Goal: Information Seeking & Learning: Understand process/instructions

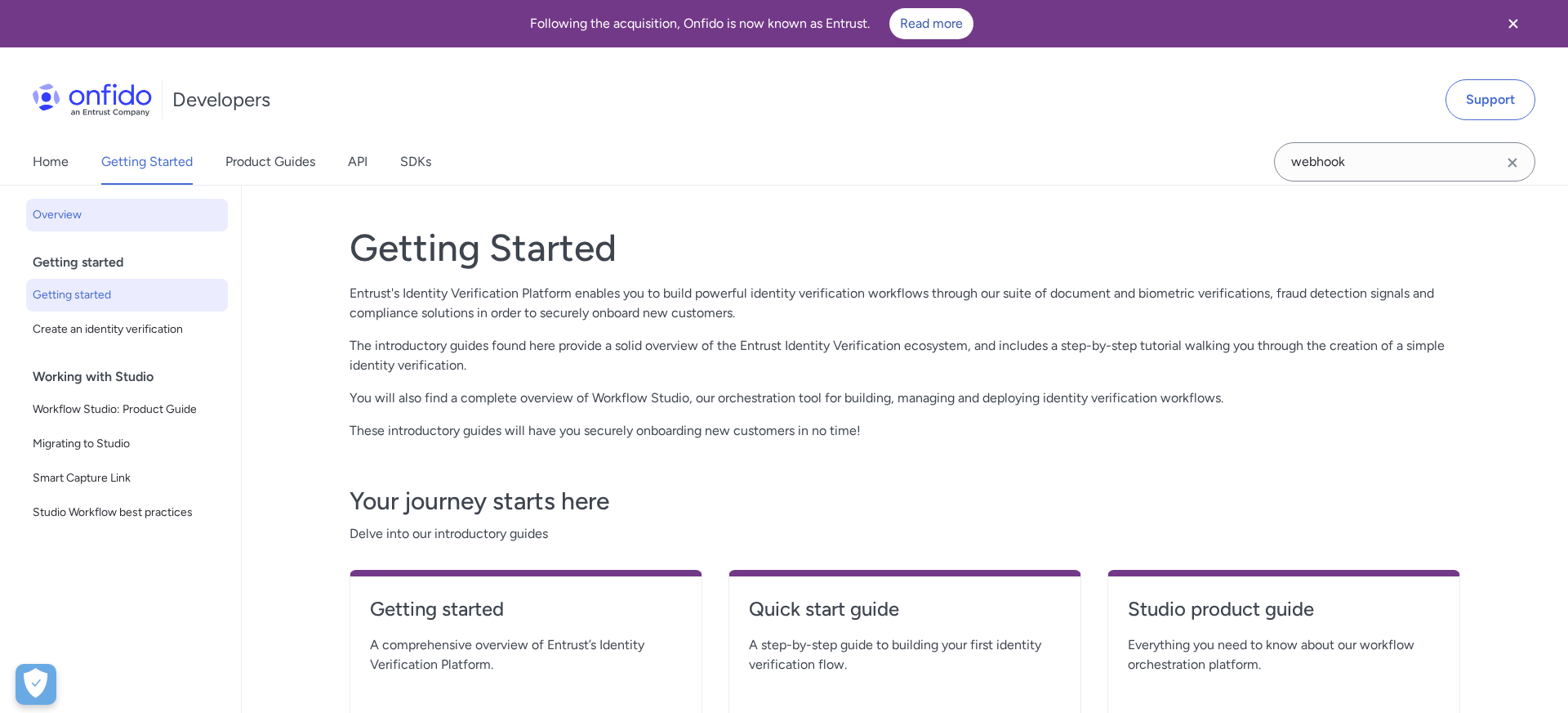
click at [63, 298] on span "Getting started" at bounding box center [127, 295] width 188 height 20
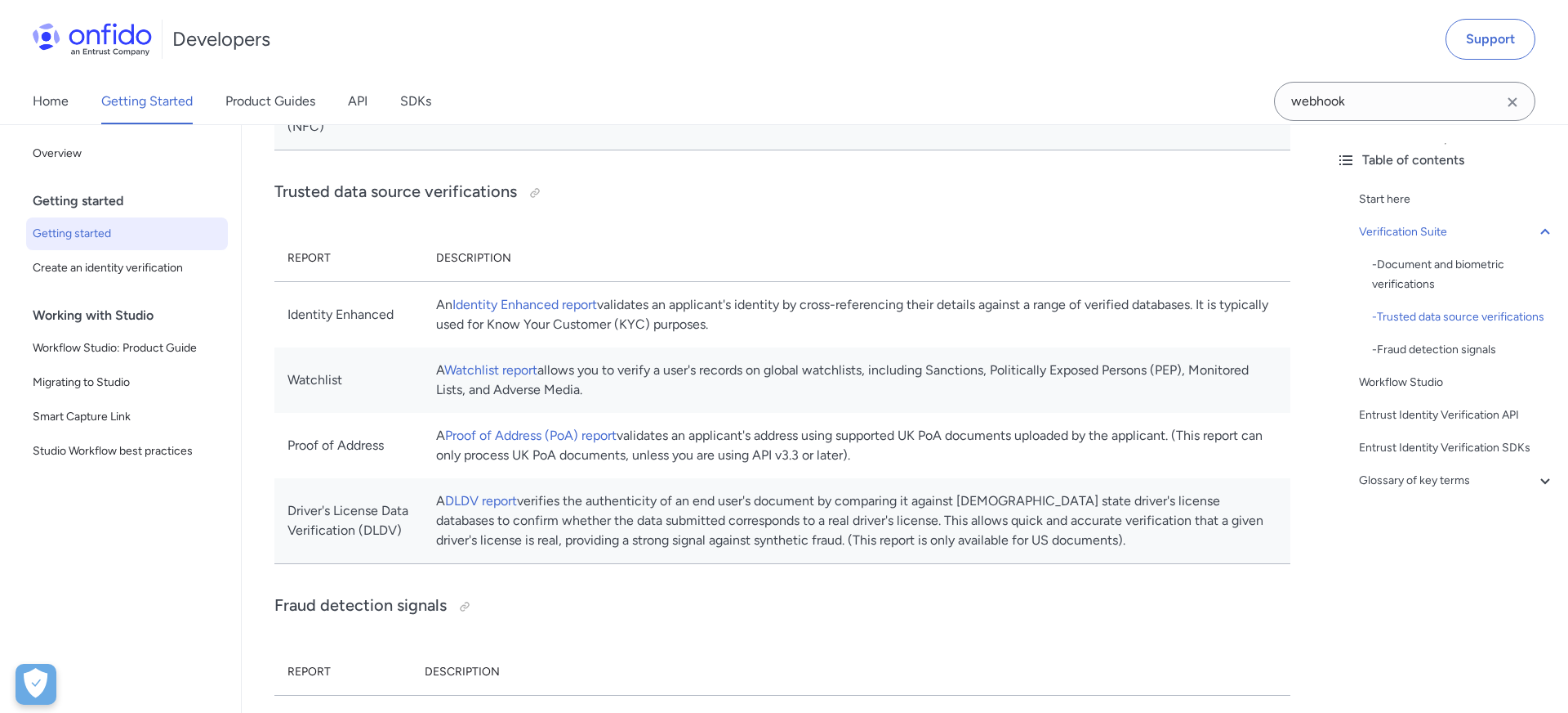
scroll to position [979, 0]
click at [130, 275] on span "Create an identity verification" at bounding box center [127, 268] width 188 height 20
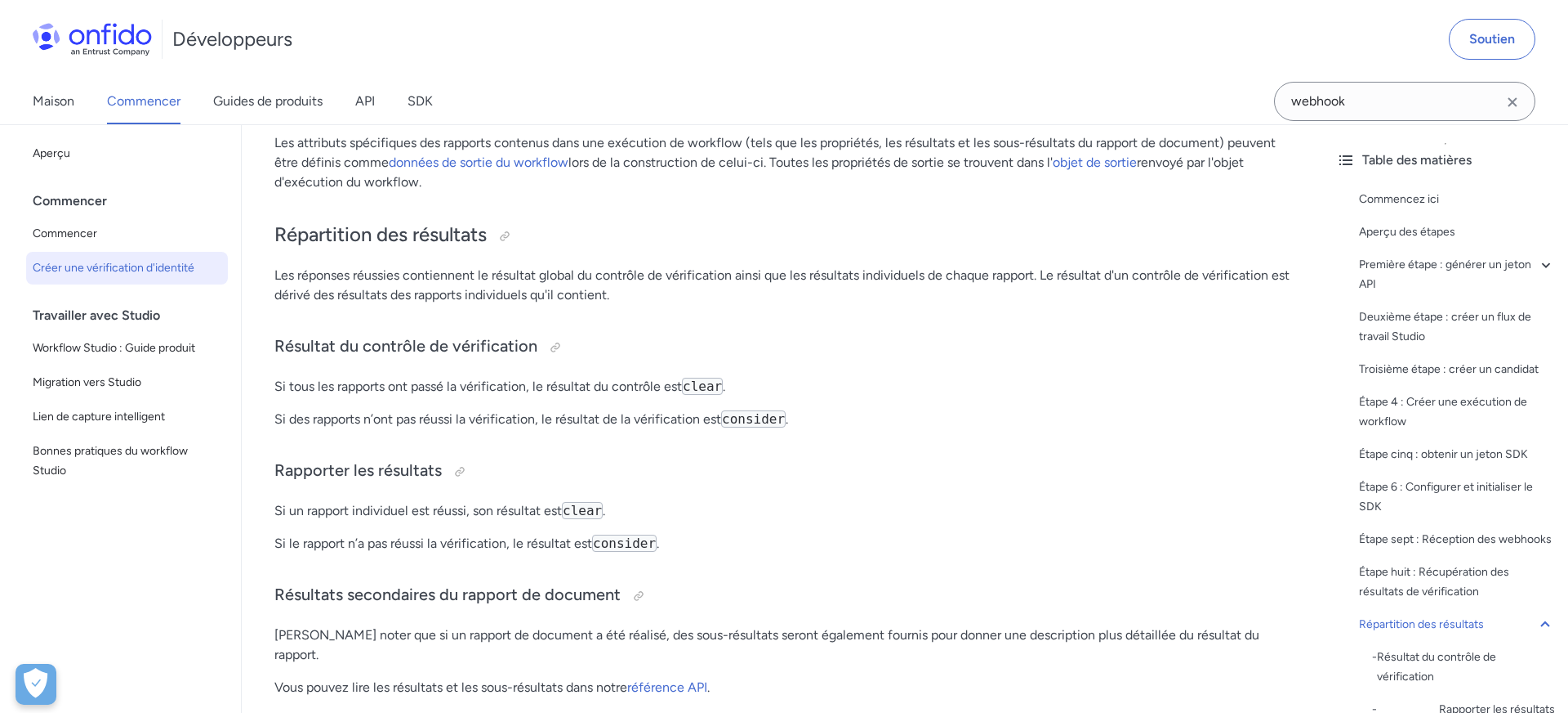
scroll to position [6248, 0]
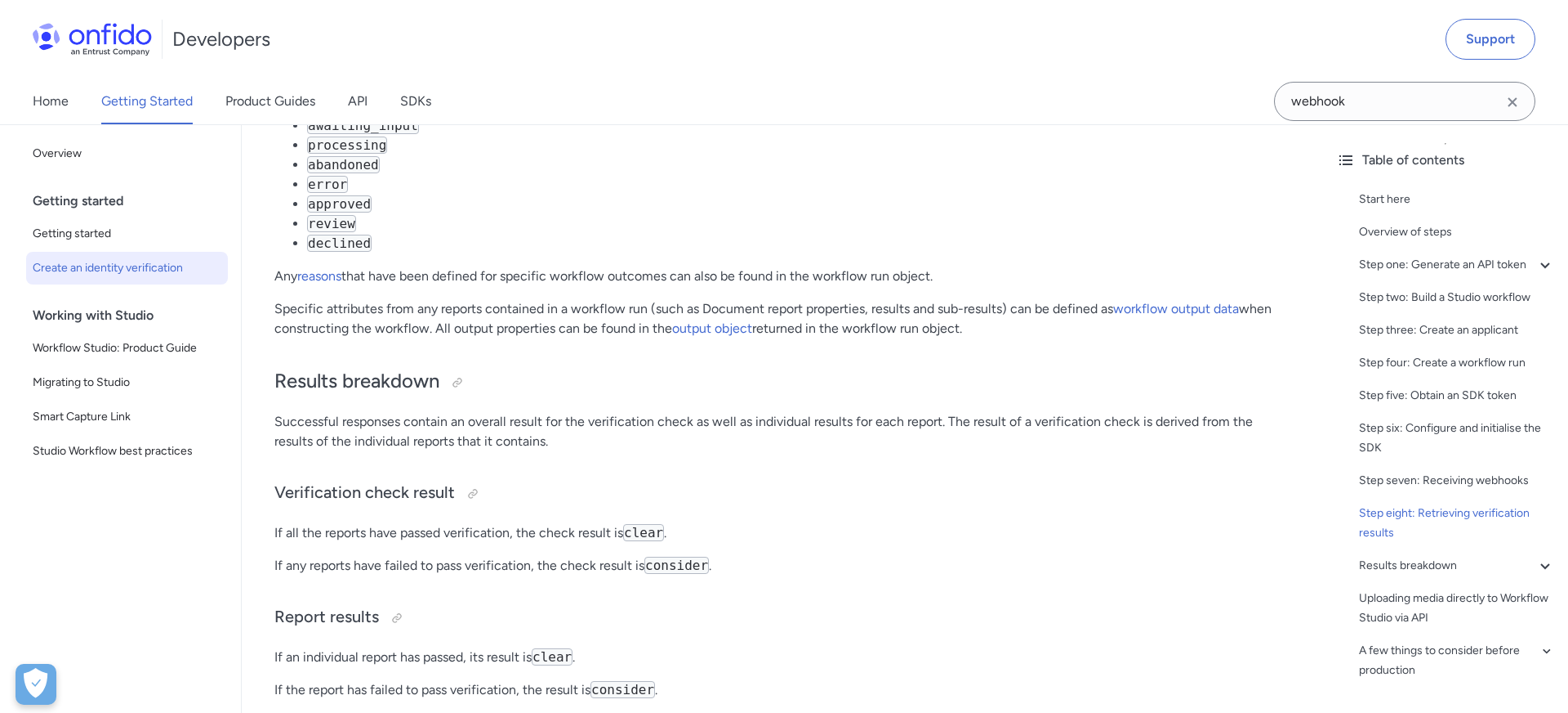
click at [760, 190] on li "error" at bounding box center [798, 184] width 984 height 20
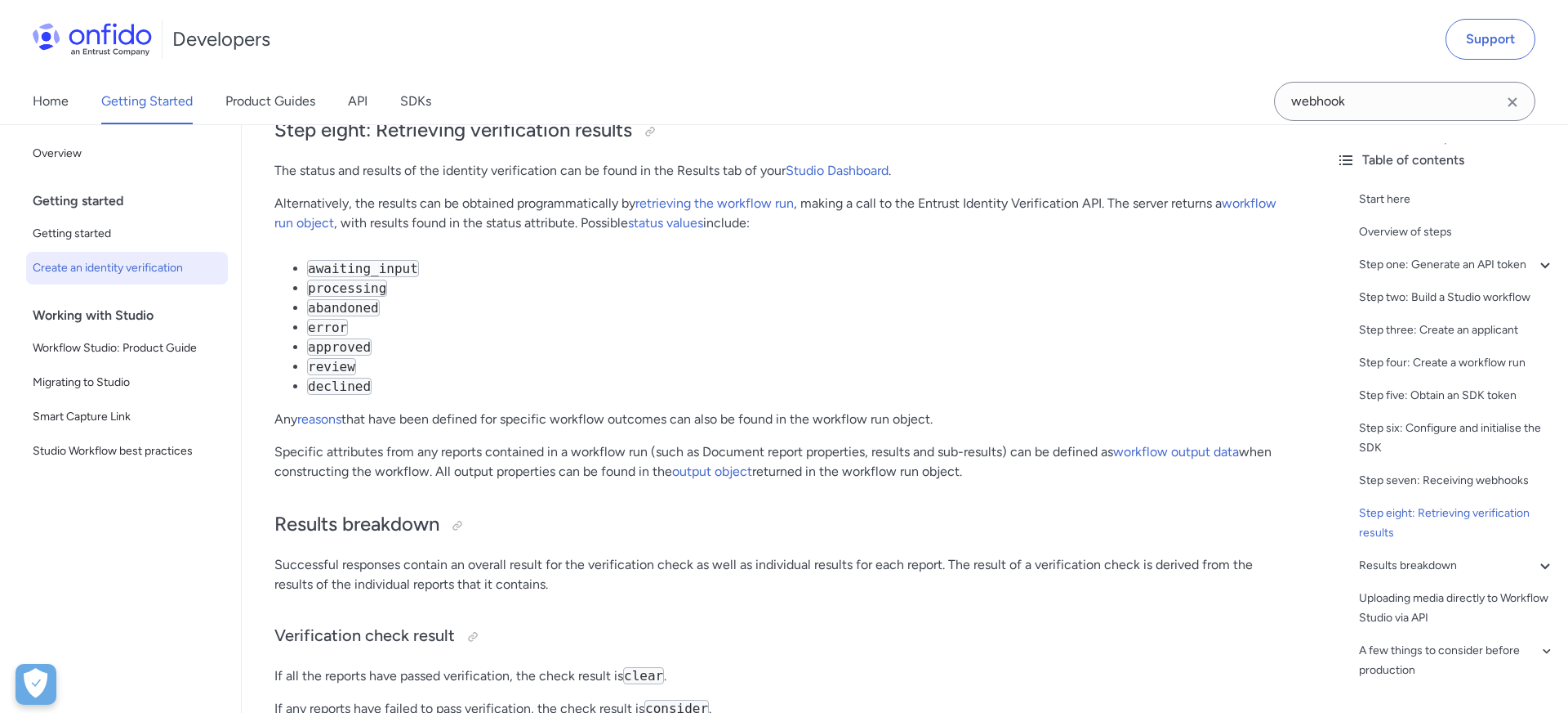
scroll to position [5990, 0]
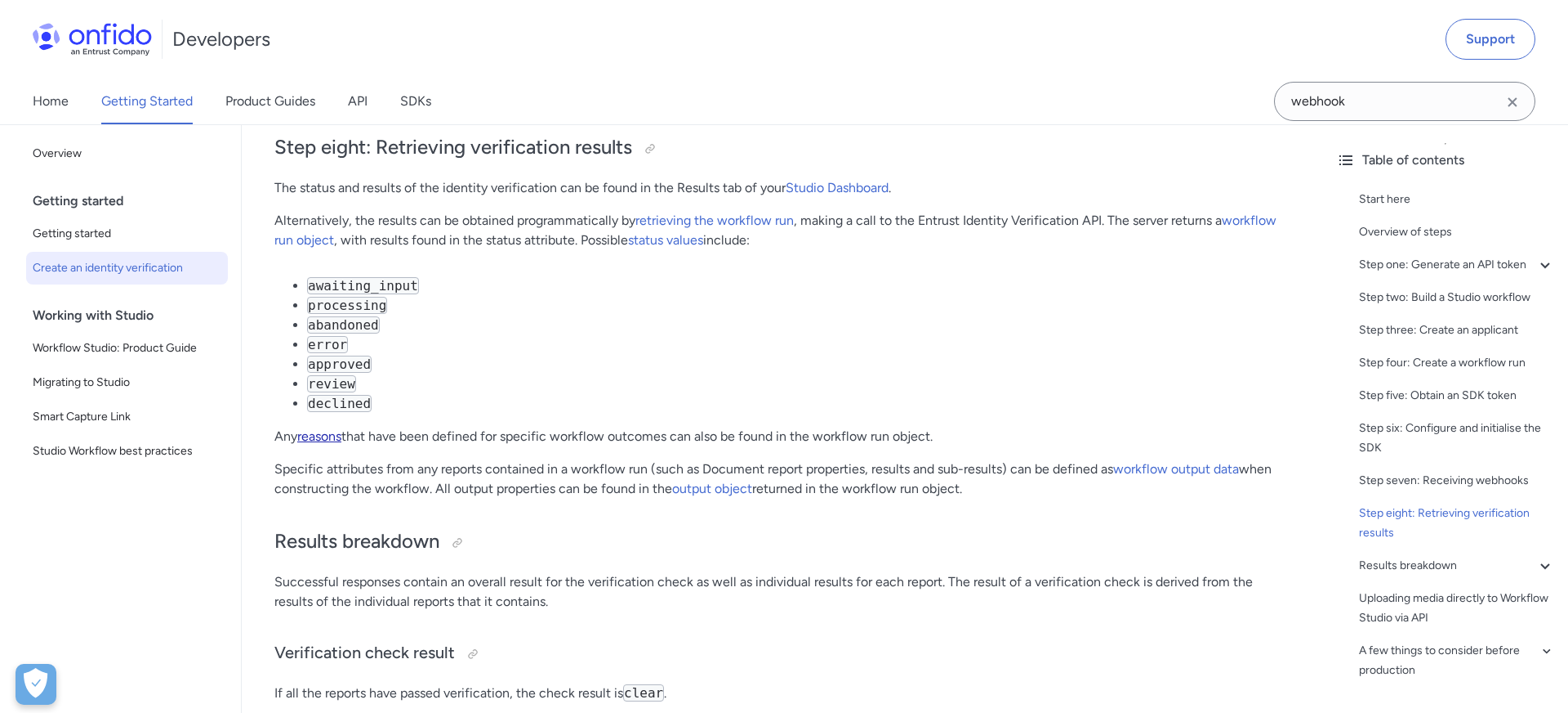
click at [322, 442] on link "reasons" at bounding box center [319, 436] width 44 height 16
click at [353, 319] on code "abandoned" at bounding box center [343, 326] width 73 height 17
copy code "abandoned"
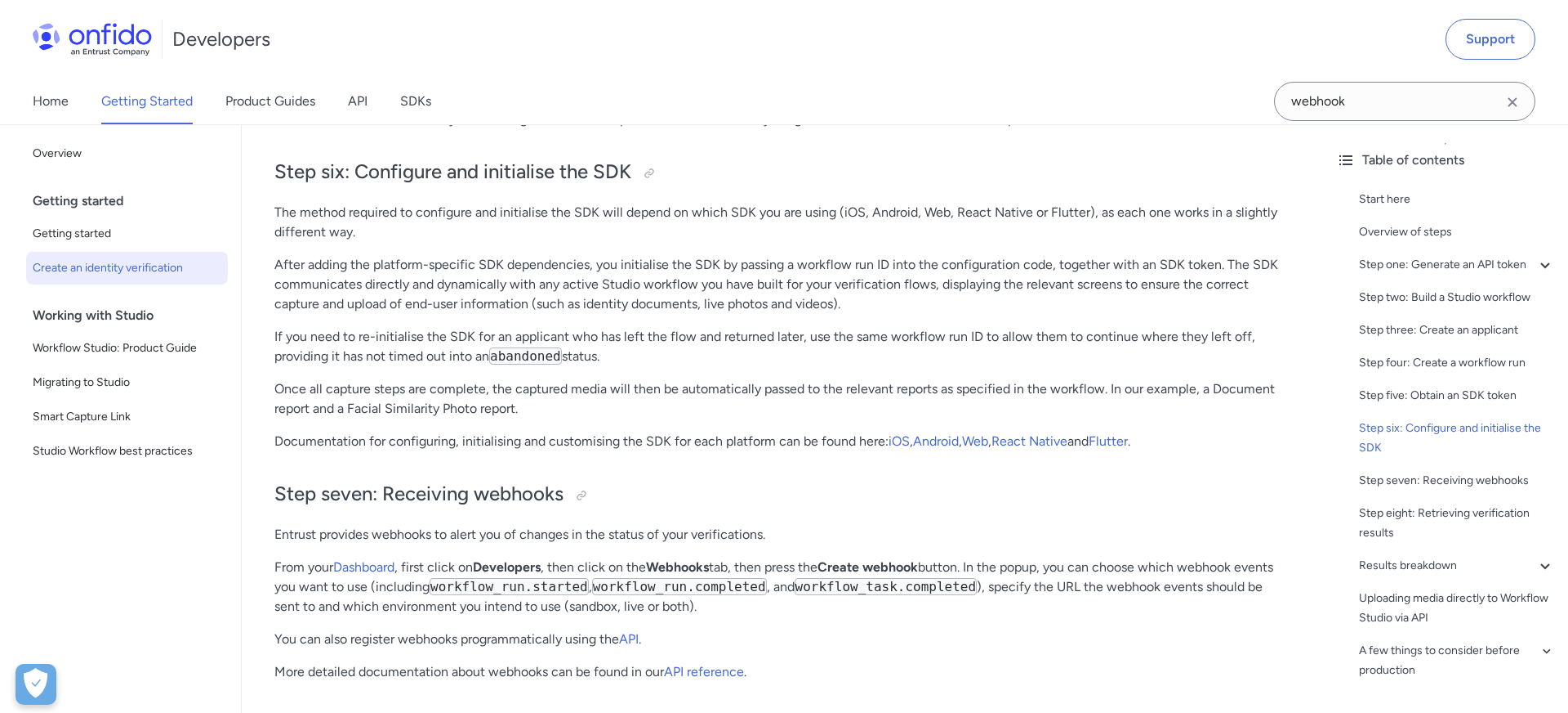
scroll to position [5958, 0]
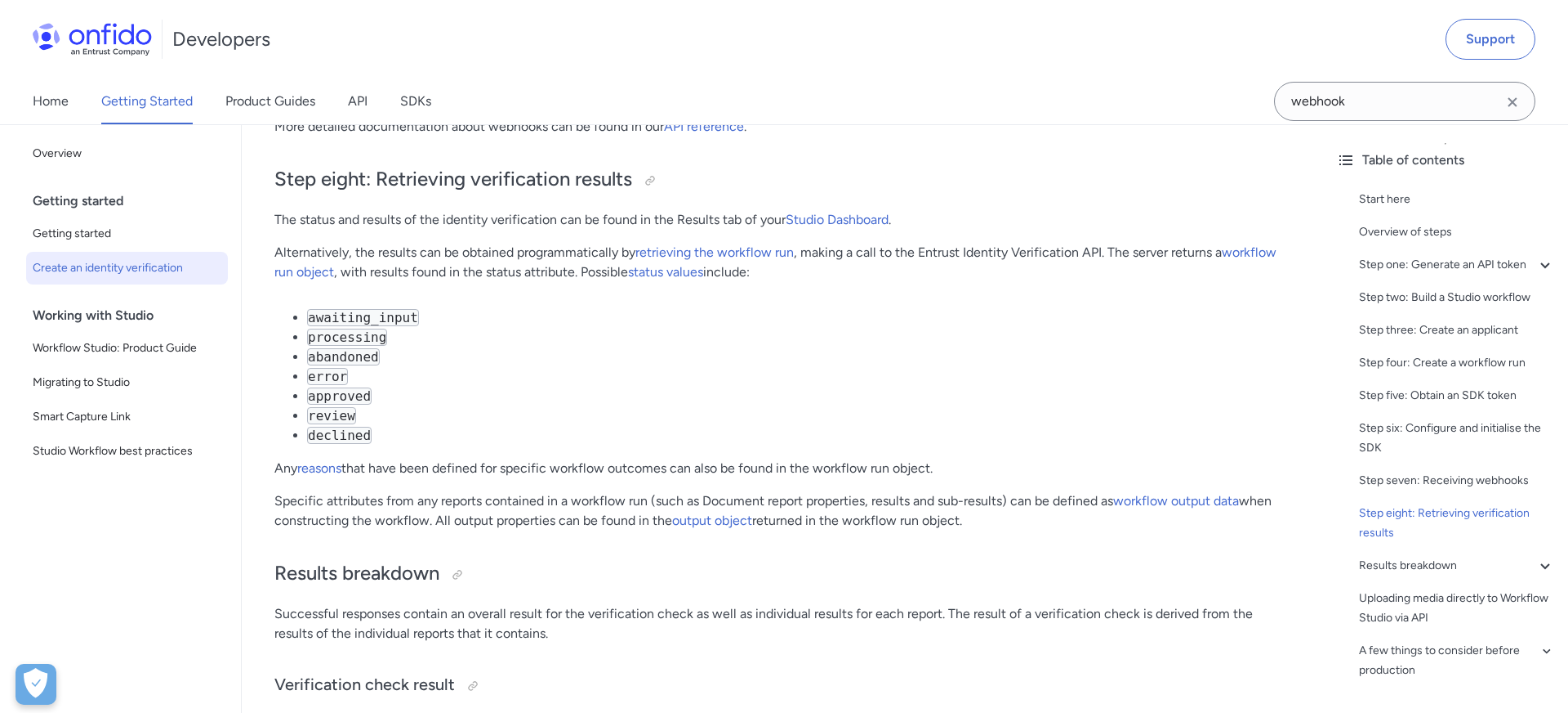
click at [368, 313] on code "awaiting_input" at bounding box center [362, 317] width 112 height 17
click at [362, 336] on code "processing" at bounding box center [346, 337] width 80 height 17
copy code "processing"
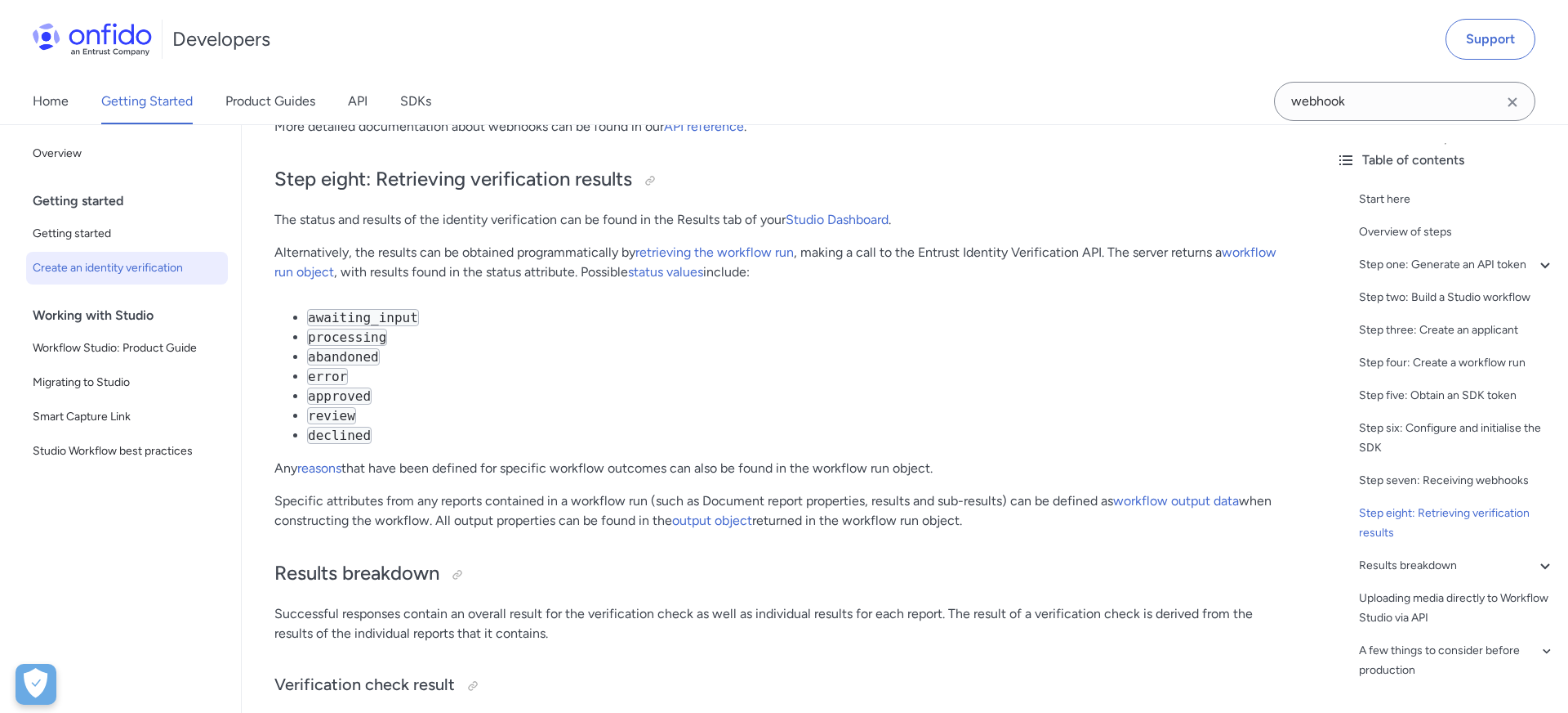
click at [352, 360] on code "abandoned" at bounding box center [343, 356] width 73 height 17
copy code "abandoned"
click at [329, 374] on code "error" at bounding box center [326, 376] width 41 height 17
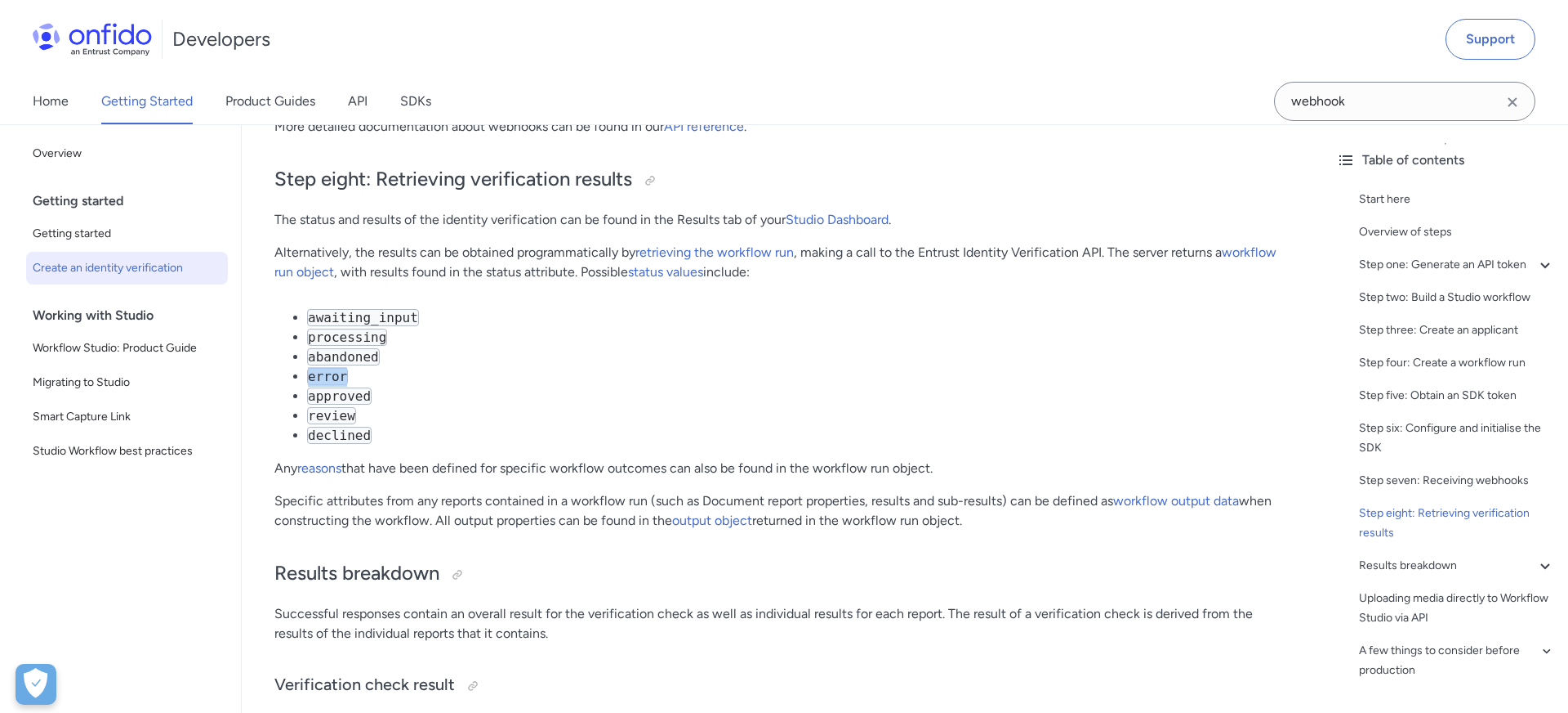
copy code "error"
click at [335, 394] on code "approved" at bounding box center [339, 395] width 64 height 17
copy code "approved"
click at [334, 417] on code "review" at bounding box center [331, 415] width 49 height 17
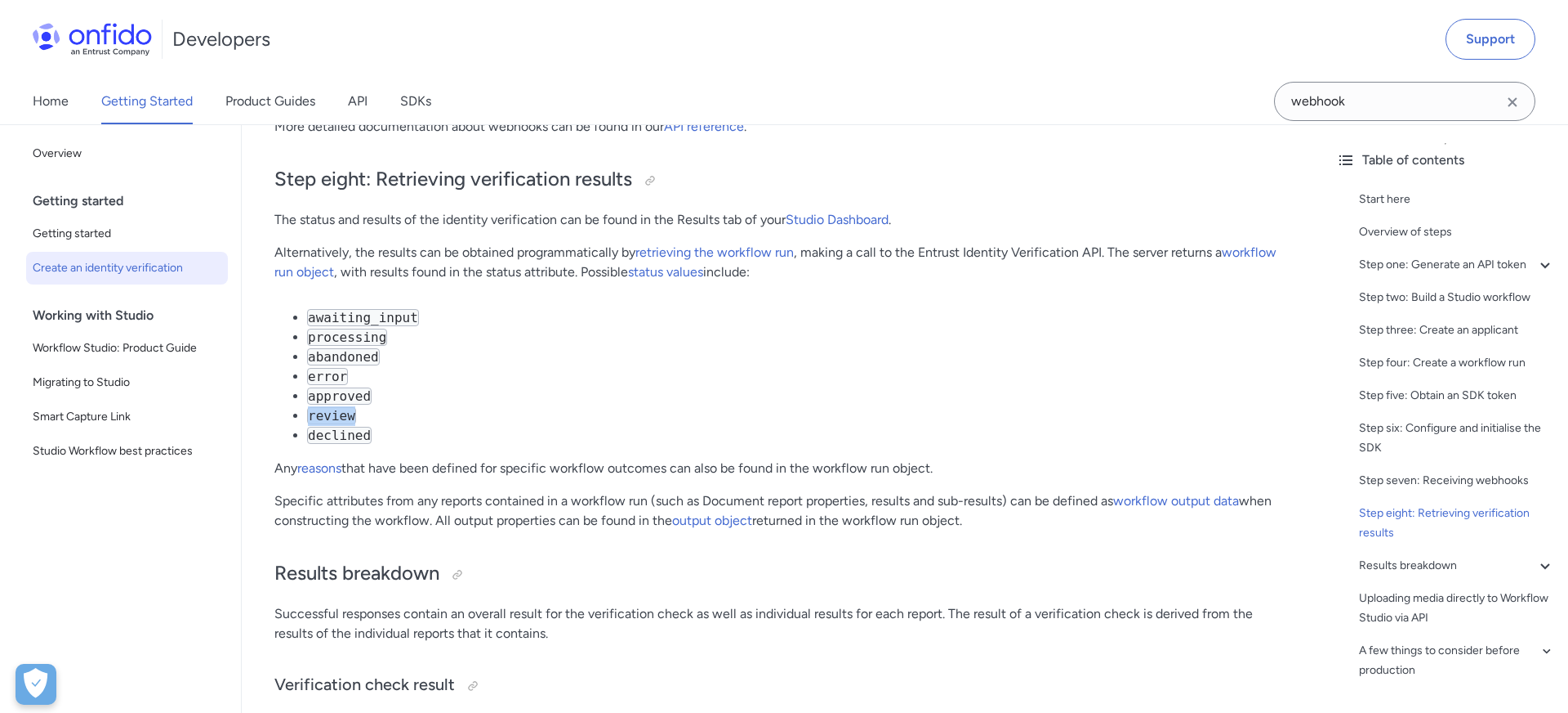
click at [334, 417] on code "review" at bounding box center [331, 415] width 49 height 17
copy code "review"
click at [353, 431] on code "declined" at bounding box center [339, 435] width 64 height 17
copy code "declined"
